Goal: Navigation & Orientation: Find specific page/section

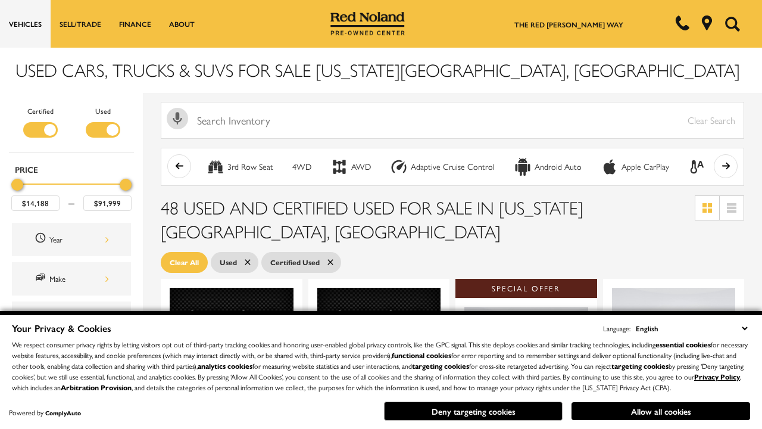
scroll to position [518, 0]
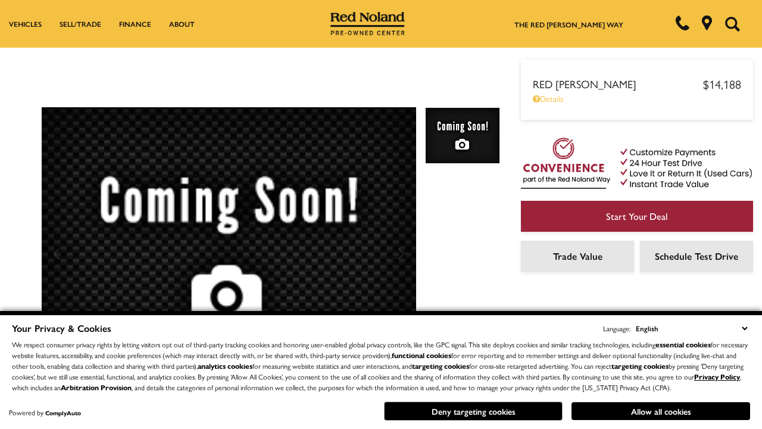
scroll to position [623, 0]
